Goal: Task Accomplishment & Management: Complete application form

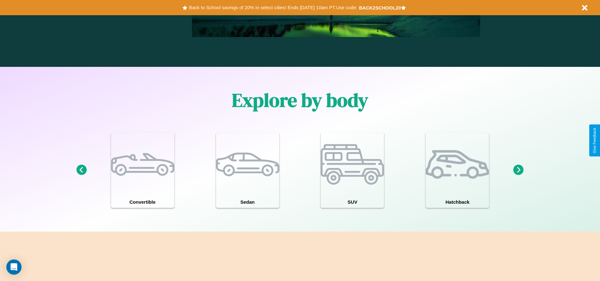
scroll to position [552, 0]
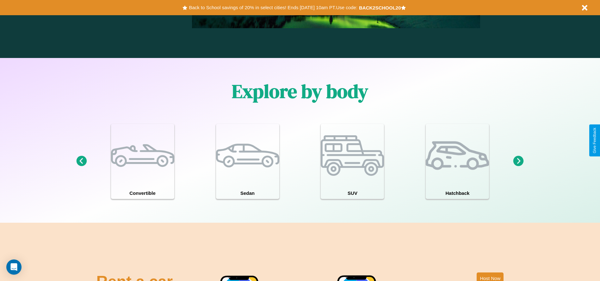
click at [81, 161] on icon at bounding box center [81, 161] width 10 height 10
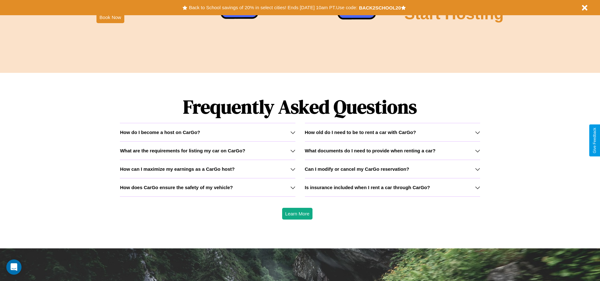
scroll to position [907, 0]
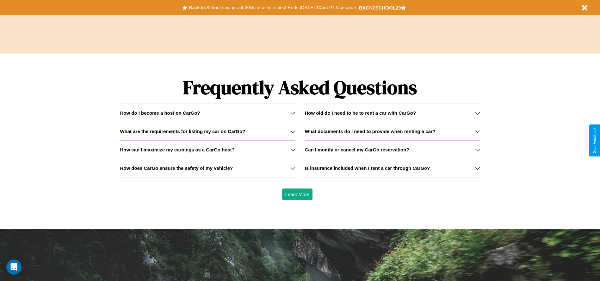
click at [477, 131] on icon at bounding box center [477, 131] width 5 height 5
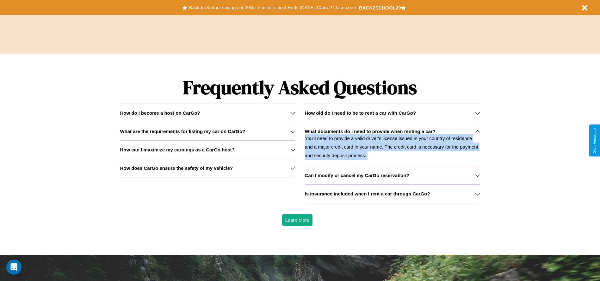
click at [392, 144] on p "You'll need to provide a valid driver's license issued in your country of resid…" at bounding box center [392, 147] width 175 height 26
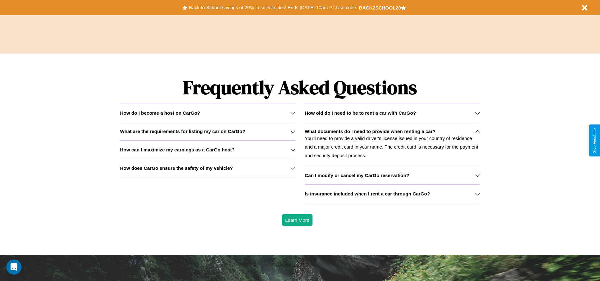
click at [293, 131] on icon at bounding box center [292, 131] width 5 height 5
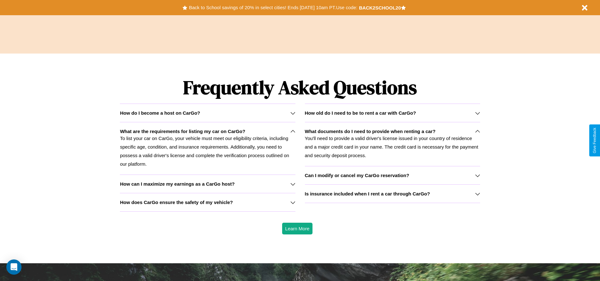
click at [293, 183] on icon at bounding box center [292, 183] width 5 height 5
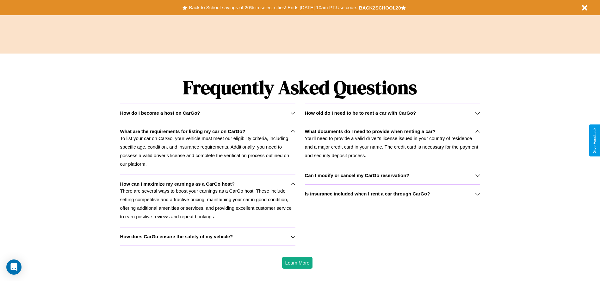
click at [207, 236] on h3 "How does CarGo ensure the safety of my vehicle?" at bounding box center [176, 235] width 113 height 5
click at [293, 113] on icon at bounding box center [292, 112] width 5 height 5
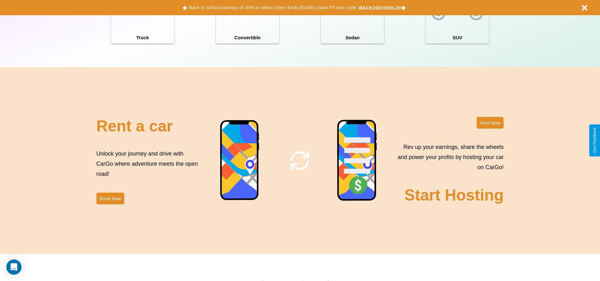
scroll to position [689, 0]
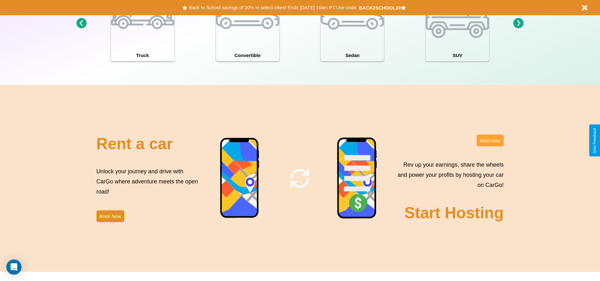
click at [490, 140] on button "Host Now" at bounding box center [490, 140] width 27 height 12
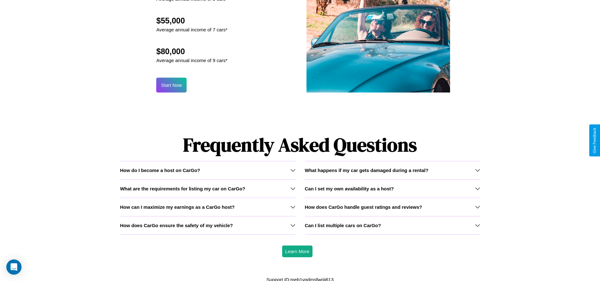
scroll to position [679, 0]
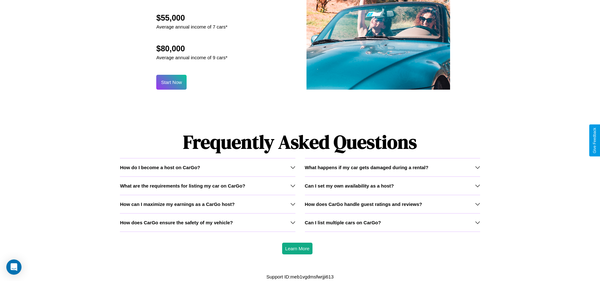
click at [392, 203] on h3 "How does CarGo handle guest ratings and reviews?" at bounding box center [363, 203] width 117 height 5
click at [293, 167] on icon at bounding box center [292, 166] width 5 height 5
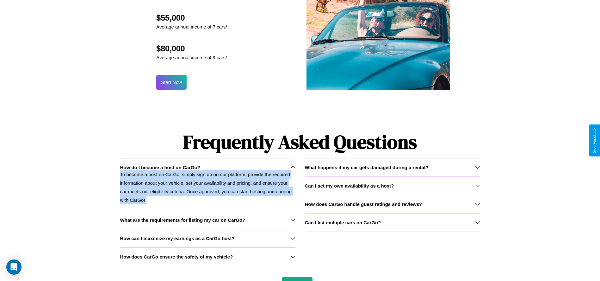
click at [207, 184] on p "To become a host on CarGo, simply sign up on our platform, provide the required…" at bounding box center [207, 187] width 175 height 34
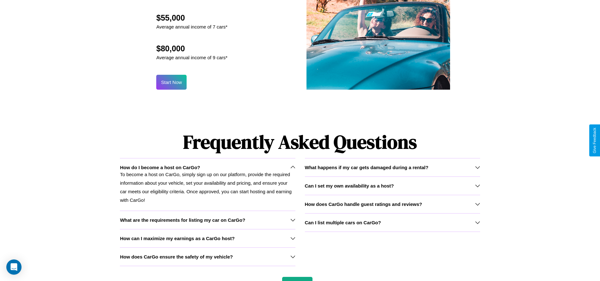
click at [392, 222] on div "Can I list multiple cars on CarGo?" at bounding box center [392, 221] width 175 height 5
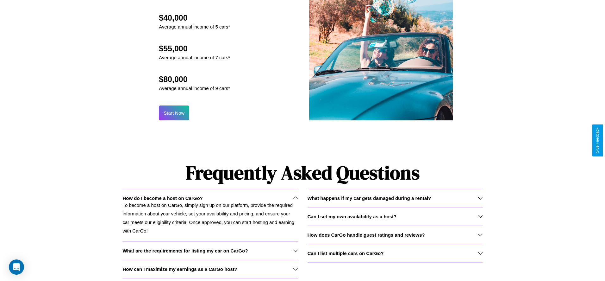
scroll to position [621, 0]
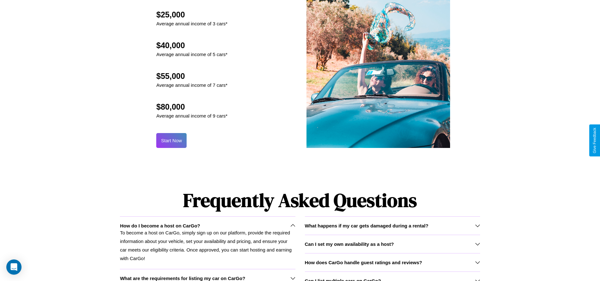
click at [171, 140] on button "Start Now" at bounding box center [171, 140] width 30 height 15
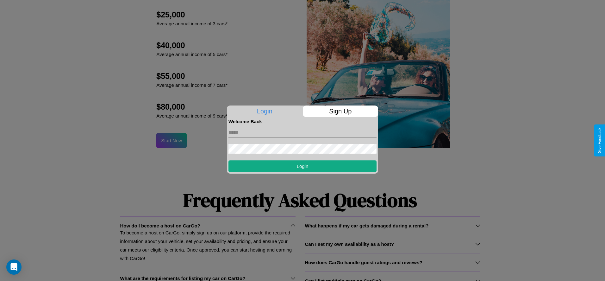
click at [340, 111] on p "Sign Up" at bounding box center [341, 110] width 76 height 11
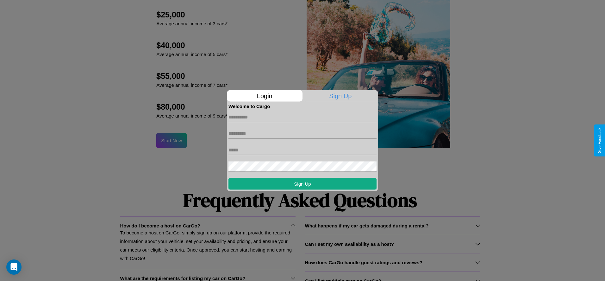
click at [302, 117] on input "text" at bounding box center [302, 117] width 148 height 10
type input "*****"
click at [302, 133] on input "text" at bounding box center [302, 133] width 148 height 10
type input "*****"
click at [302, 150] on input "text" at bounding box center [302, 150] width 148 height 10
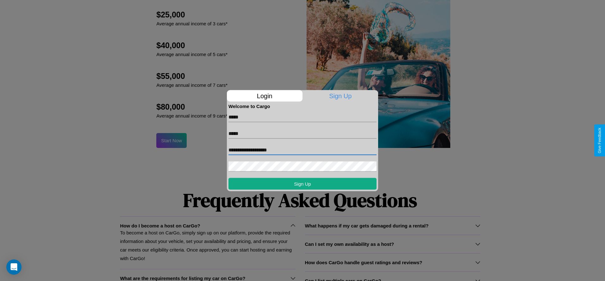
type input "**********"
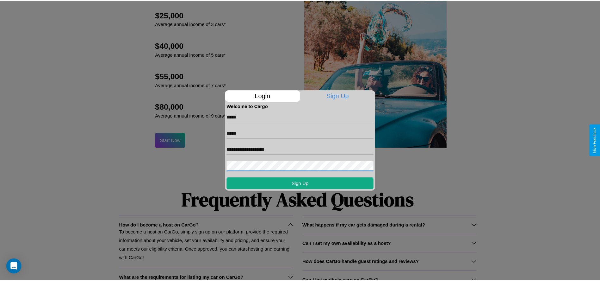
scroll to position [687, 0]
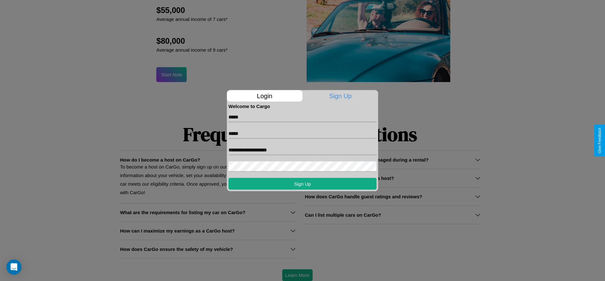
click at [297, 275] on div at bounding box center [302, 140] width 605 height 281
